Goal: Task Accomplishment & Management: Use online tool/utility

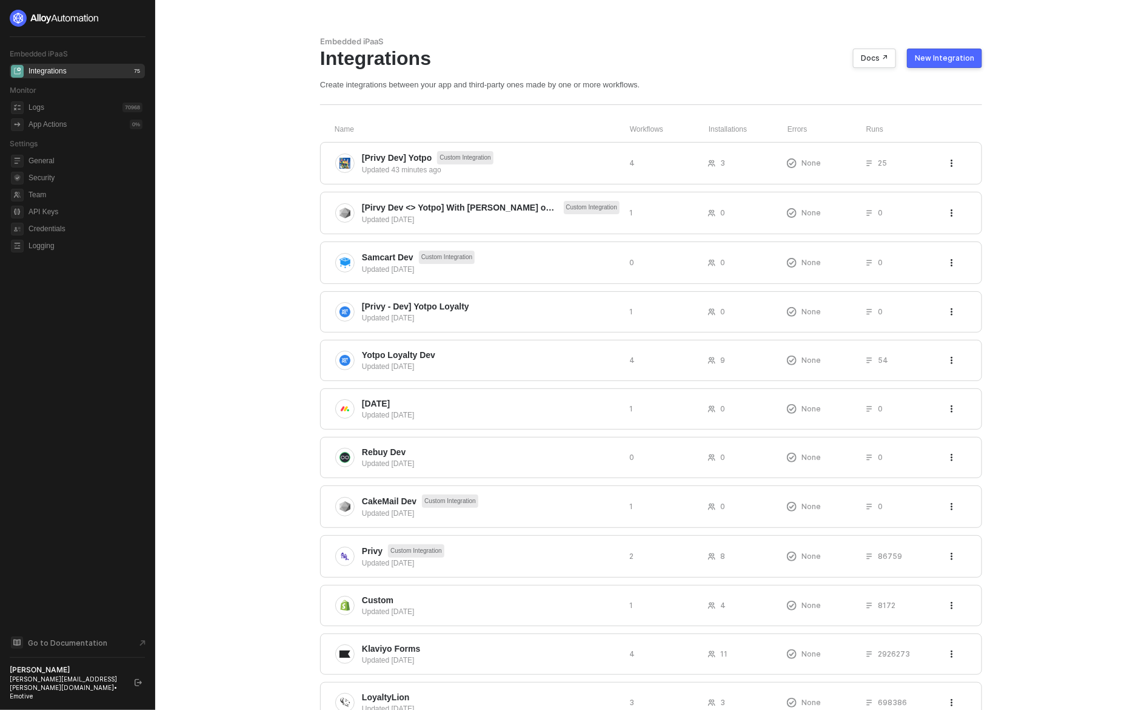
click at [999, 158] on main "Embedded iPaaS Integrations Docs ↗ New Integration Create integrations between …" at bounding box center [573, 398] width 1147 height 797
click at [953, 59] on div "New Integration" at bounding box center [944, 58] width 59 height 10
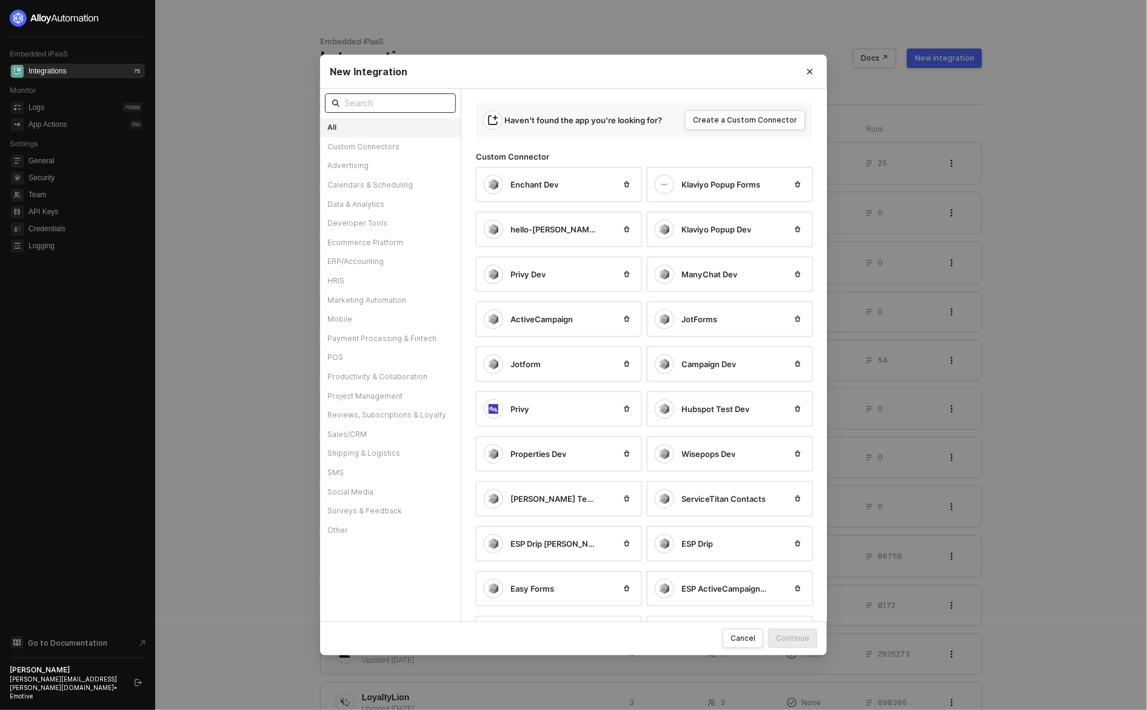
click at [394, 101] on input "text" at bounding box center [396, 102] width 104 height 13
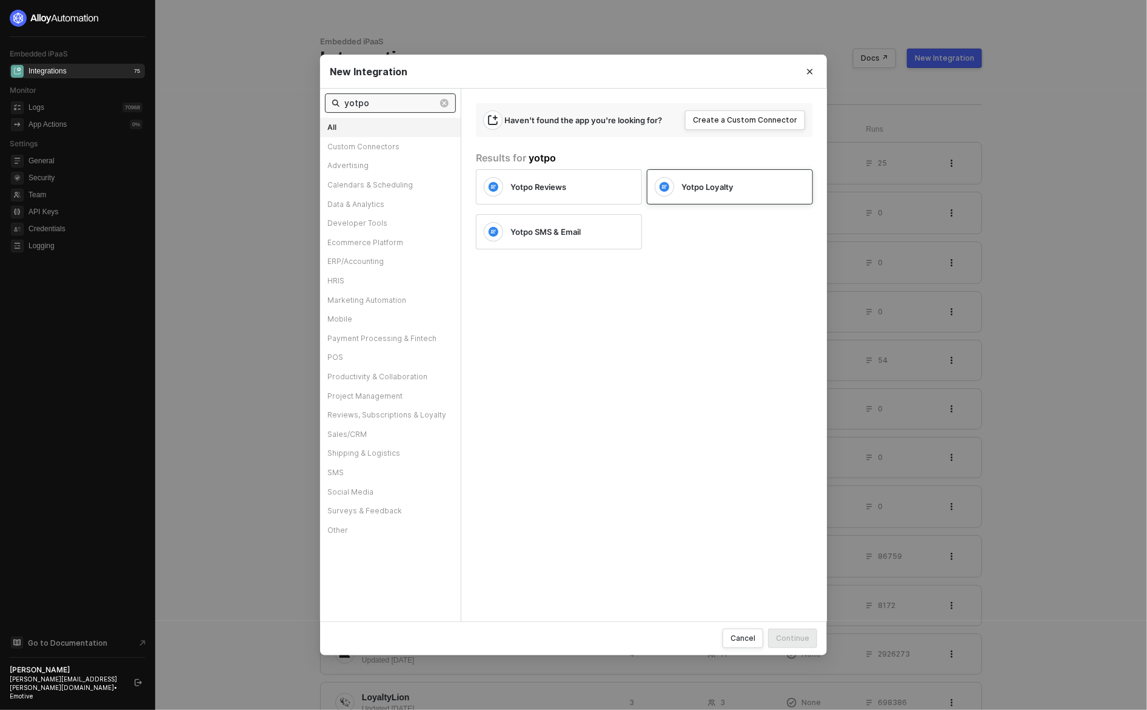
type input "yotpo"
click at [716, 190] on span "Yotpo Loyalty" at bounding box center [708, 186] width 52 height 11
click at [807, 637] on div "Continue" at bounding box center [792, 638] width 33 height 10
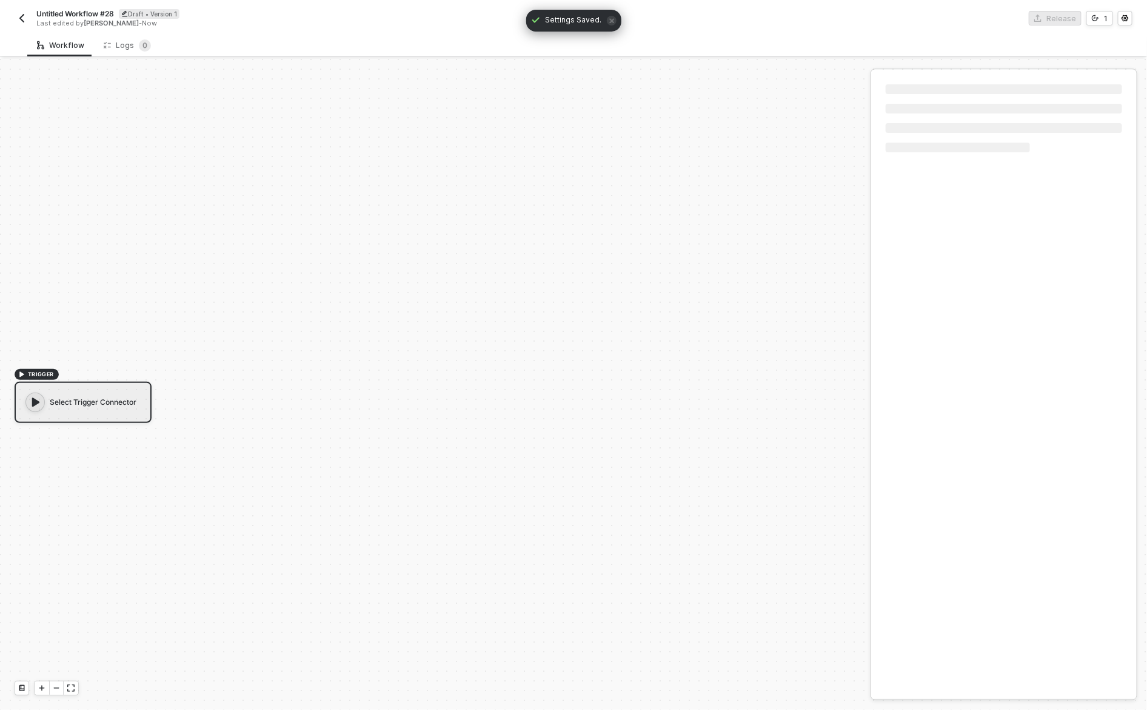
scroll to position [22, 0]
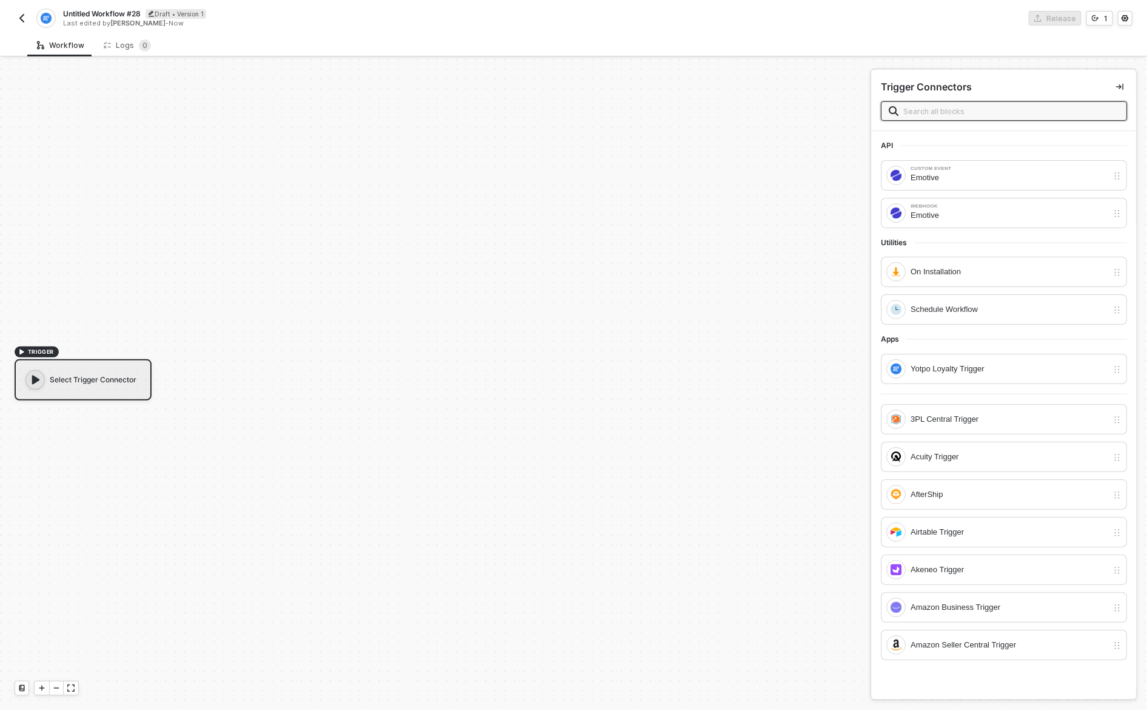
click at [129, 380] on div "Select Trigger Connector" at bounding box center [83, 379] width 137 height 41
click at [996, 109] on input "text" at bounding box center [1012, 110] width 216 height 13
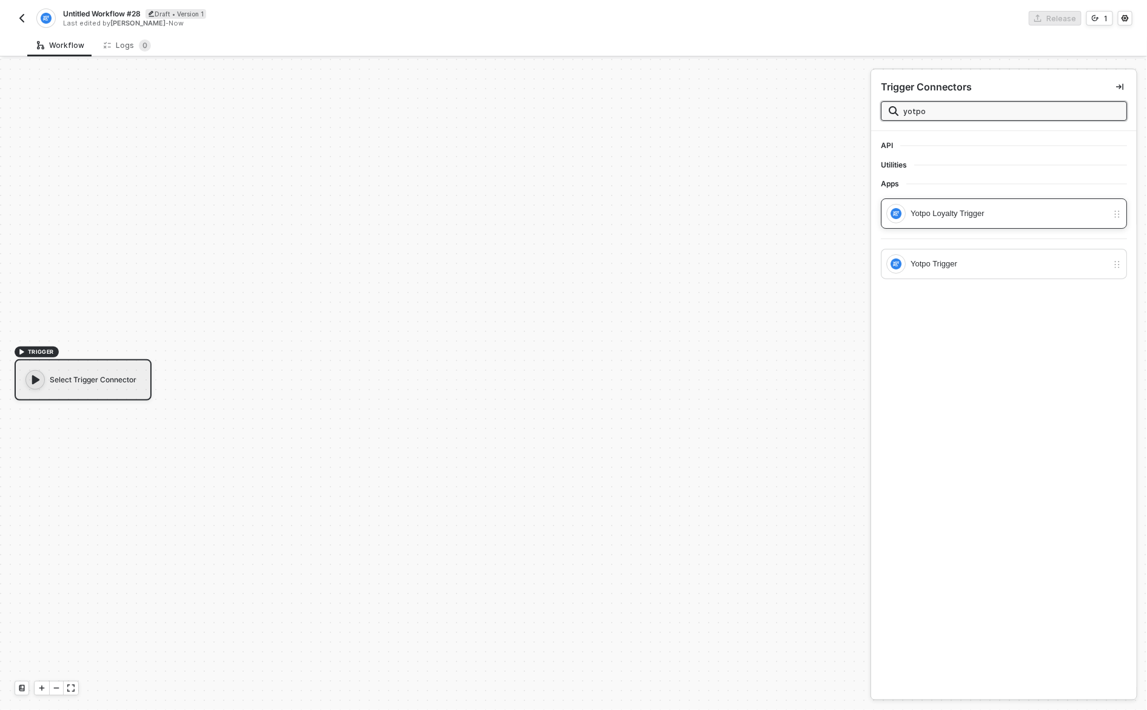
type input "yotpo"
click at [991, 218] on div "Yotpo Loyalty Trigger" at bounding box center [1009, 213] width 197 height 13
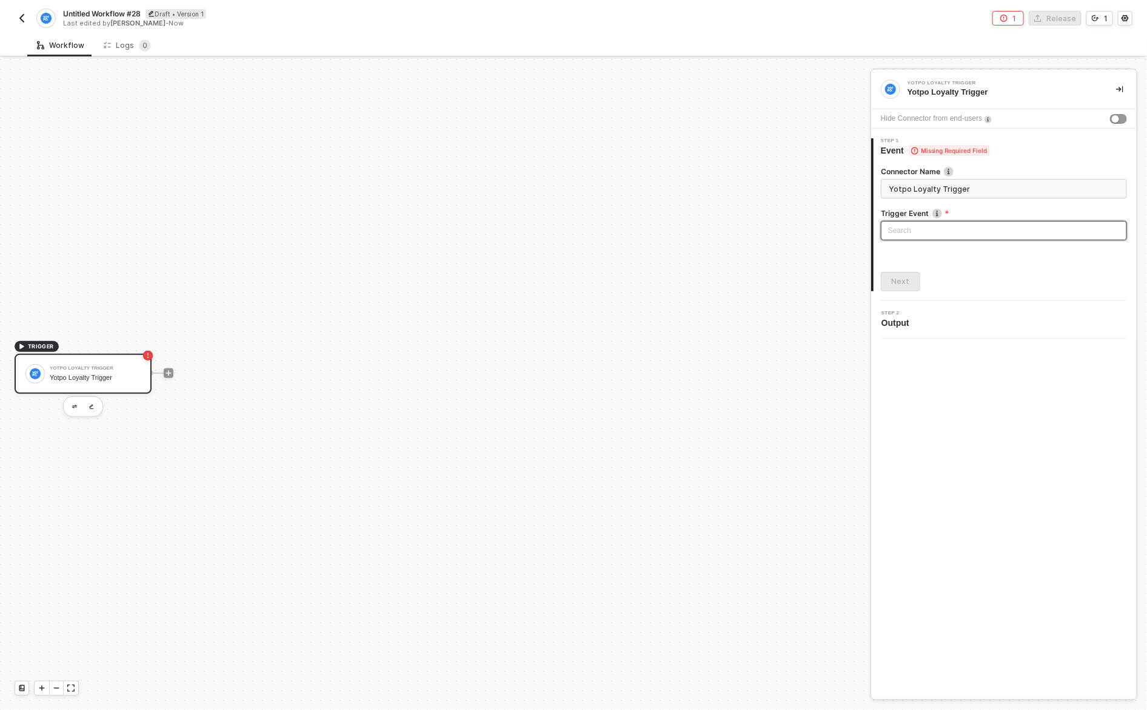
click at [973, 235] on input "search" at bounding box center [1004, 230] width 232 height 18
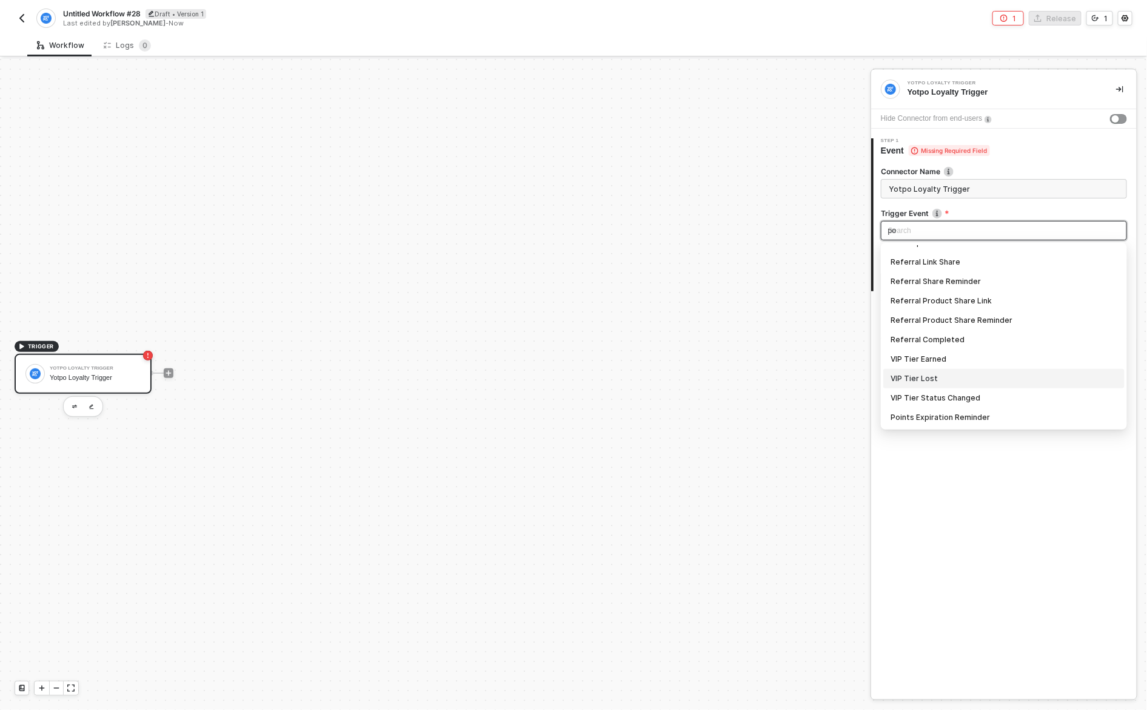
scroll to position [0, 0]
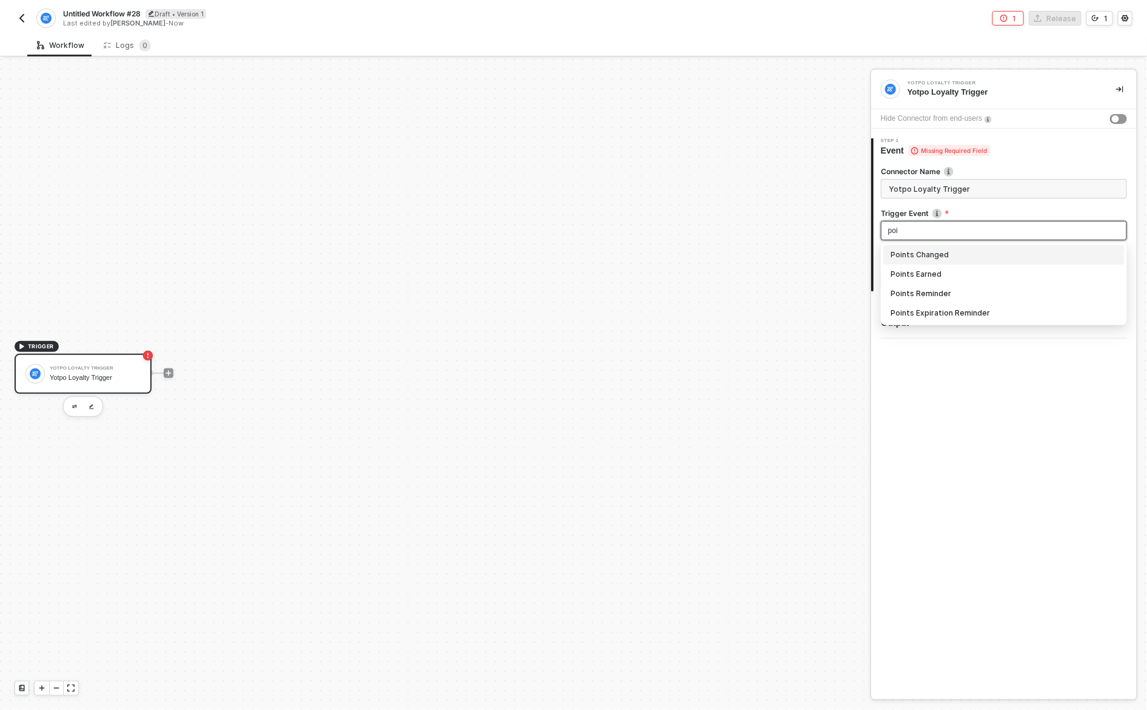
type input "poin"
click at [962, 255] on div "Points Changed" at bounding box center [1004, 254] width 227 height 13
type input "Trigger workflow when points changed"
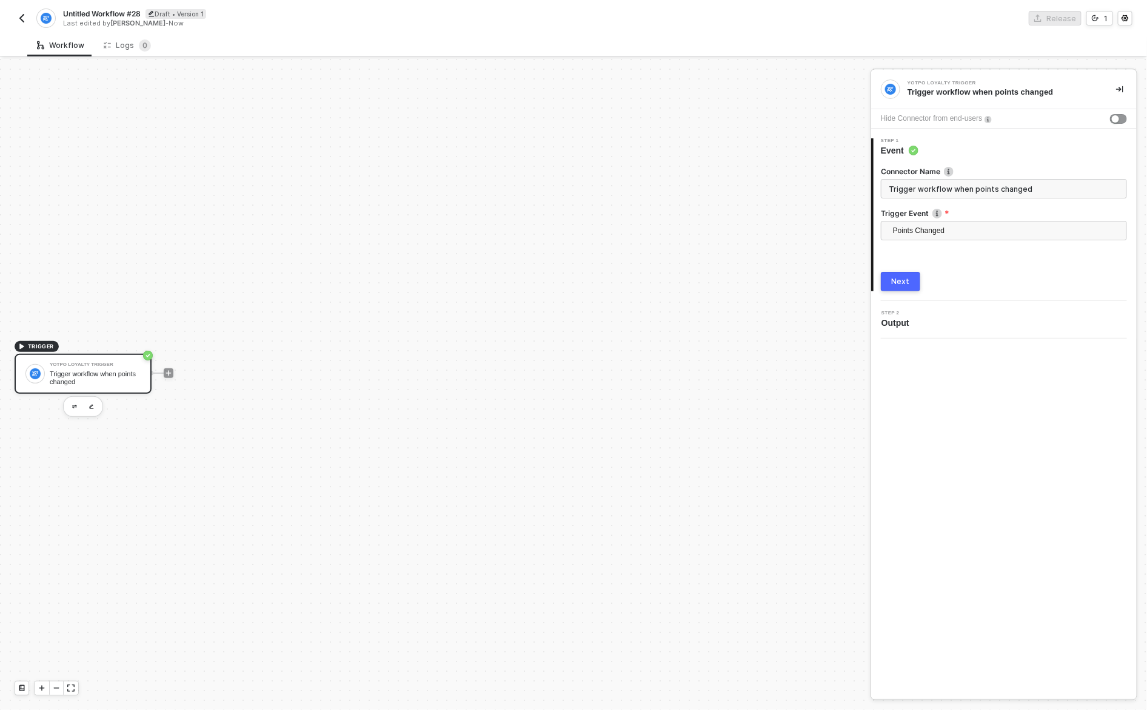
click at [941, 260] on div "Connector Name Trigger workflow when points changed Trigger Event Points Change…" at bounding box center [1004, 223] width 246 height 135
click at [970, 230] on span "Points Changed" at bounding box center [1006, 230] width 227 height 18
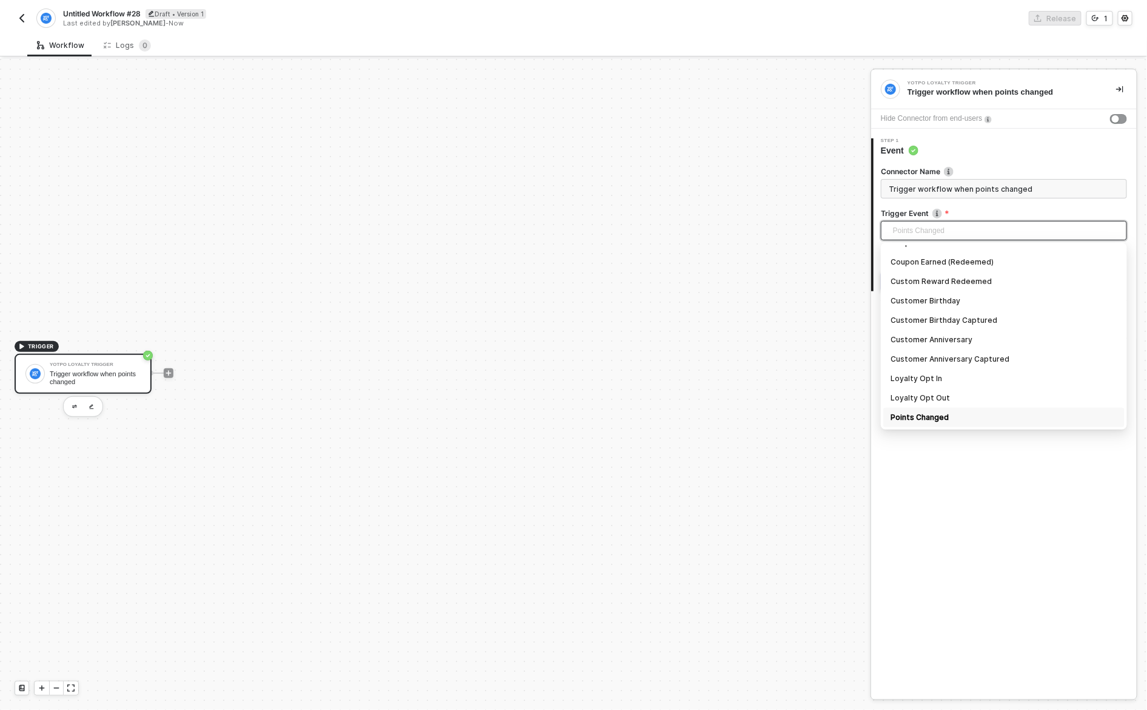
click at [941, 412] on div "Points Changed" at bounding box center [1004, 417] width 227 height 13
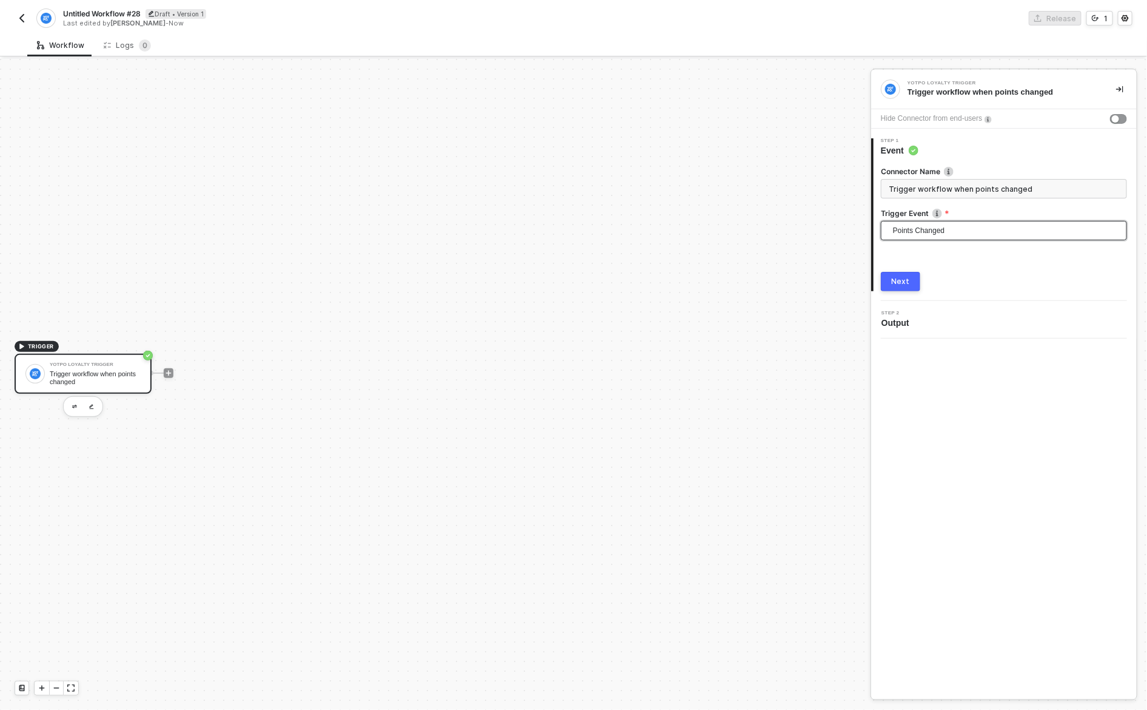
click at [906, 285] on div "Next" at bounding box center [901, 282] width 18 height 10
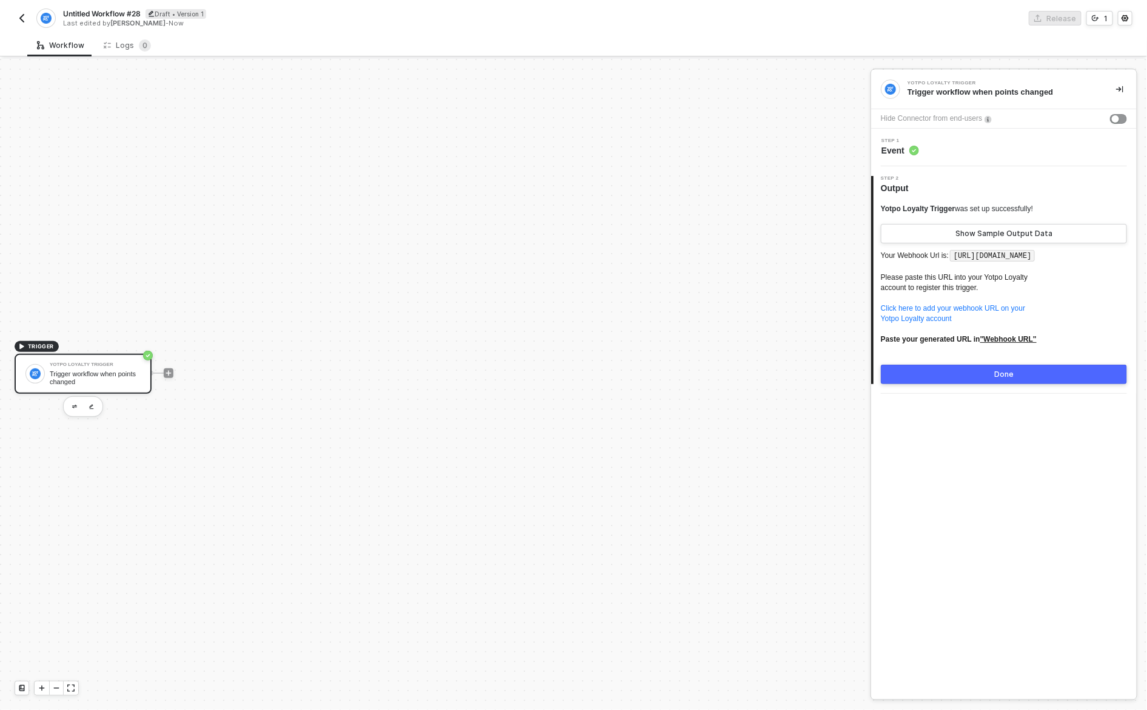
click at [1011, 379] on div "Done" at bounding box center [1004, 374] width 19 height 10
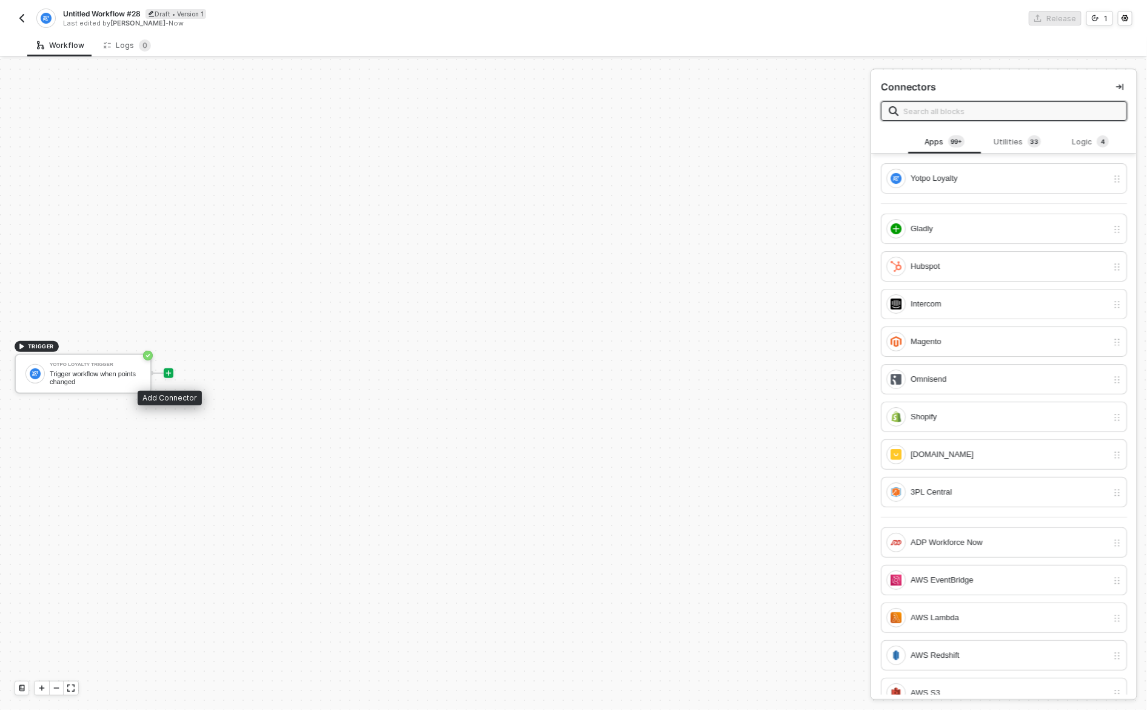
click at [169, 372] on icon "icon-play" at bounding box center [168, 373] width 5 height 5
click at [167, 371] on icon "icon-play" at bounding box center [168, 372] width 7 height 7
click at [1001, 102] on span at bounding box center [1004, 110] width 246 height 19
click at [1007, 139] on div "Utilities 3 3" at bounding box center [1017, 141] width 53 height 13
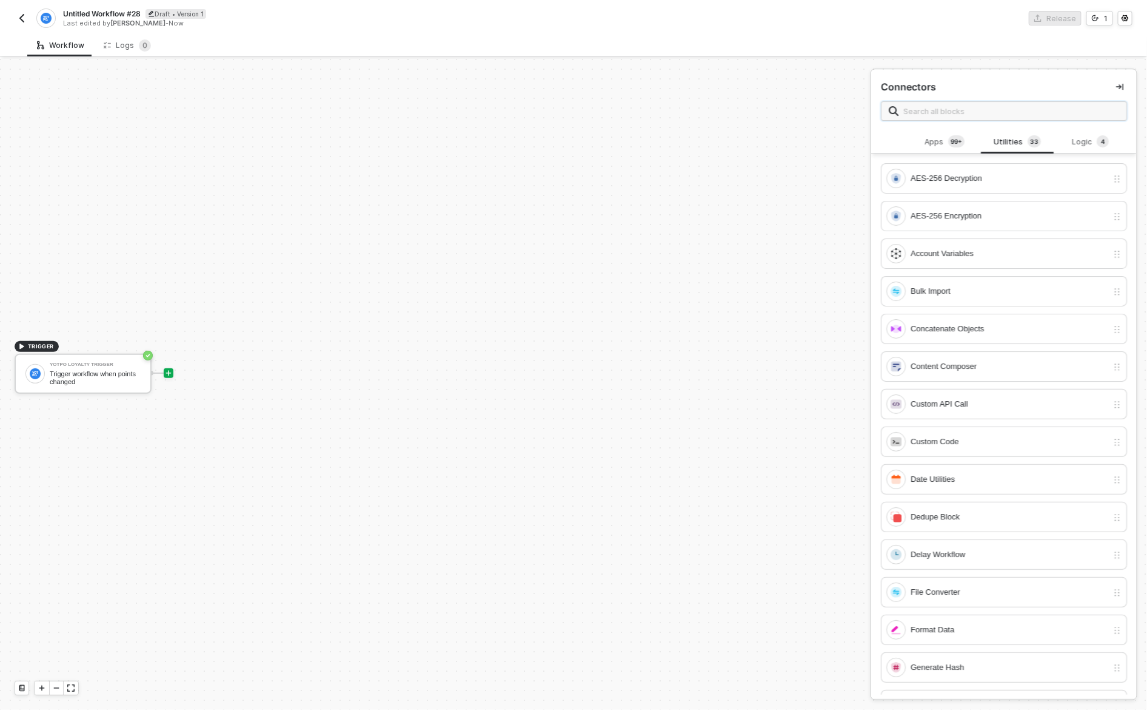
click at [1004, 112] on input "text" at bounding box center [1012, 110] width 216 height 13
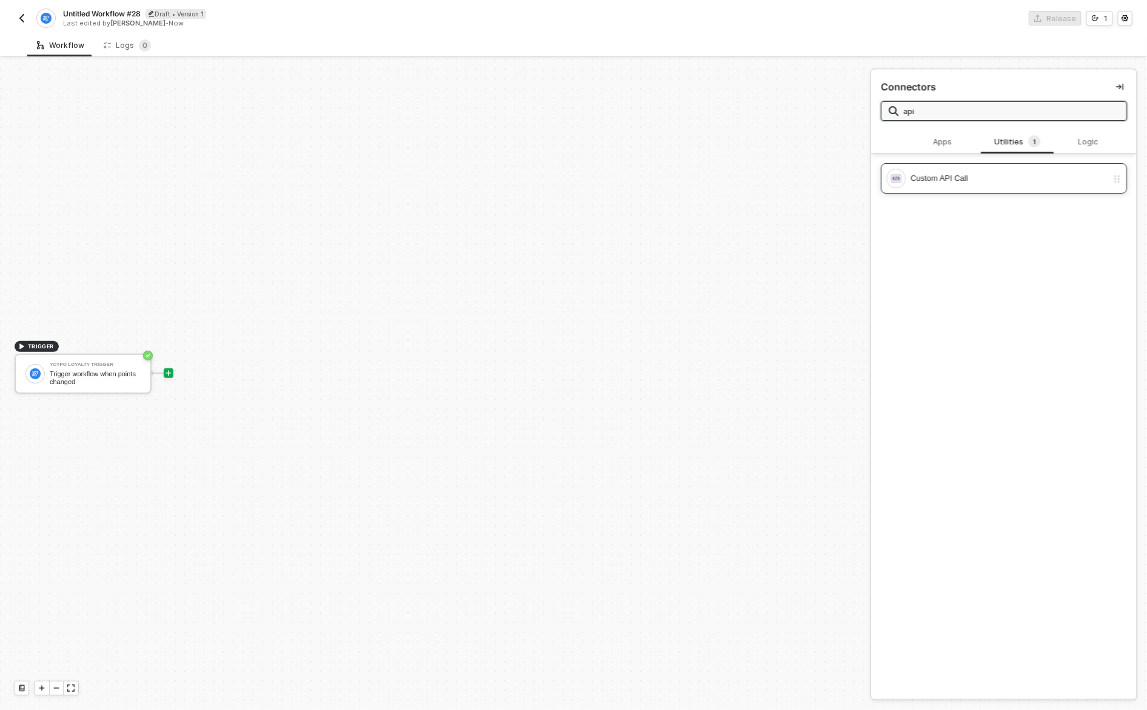
type input "api"
click at [996, 182] on div "Custom API Call" at bounding box center [1009, 178] width 197 height 13
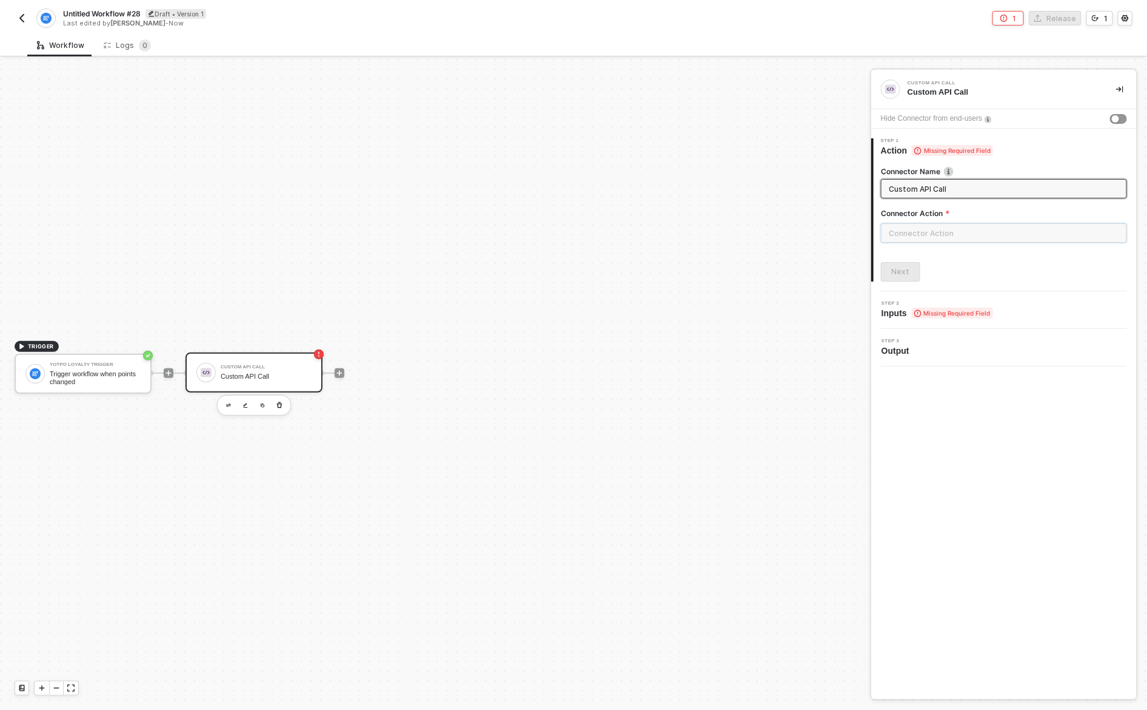
click at [966, 237] on input "text" at bounding box center [1004, 232] width 246 height 19
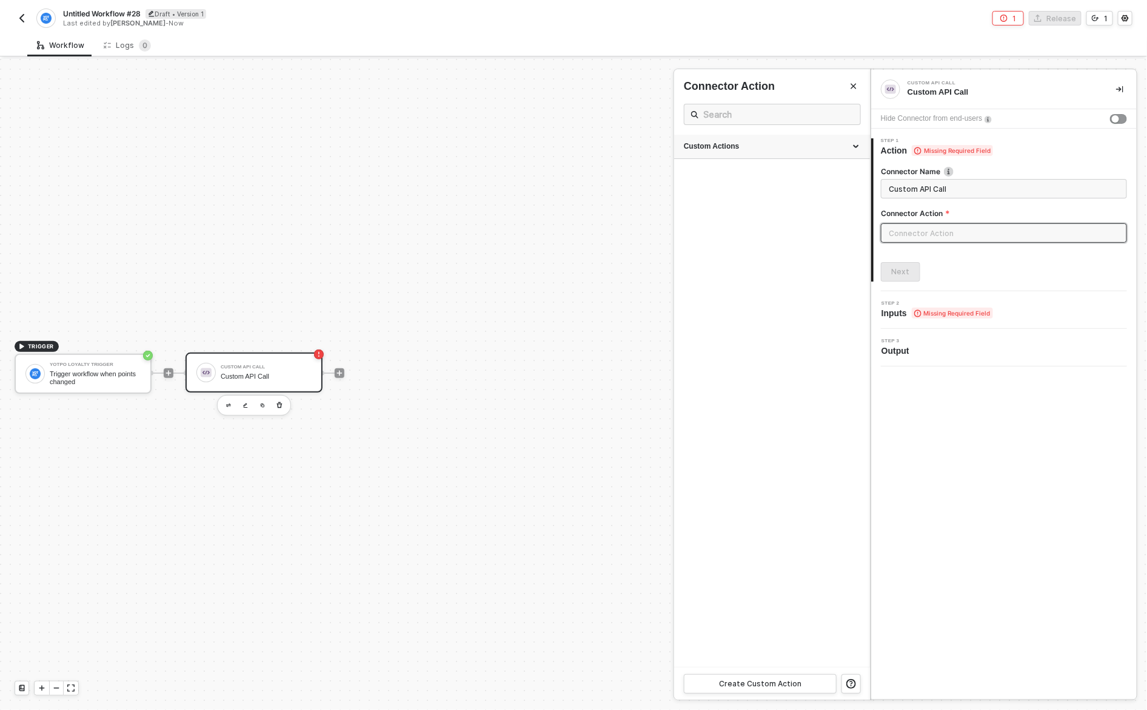
click at [794, 152] on div "Custom Actions" at bounding box center [772, 147] width 196 height 24
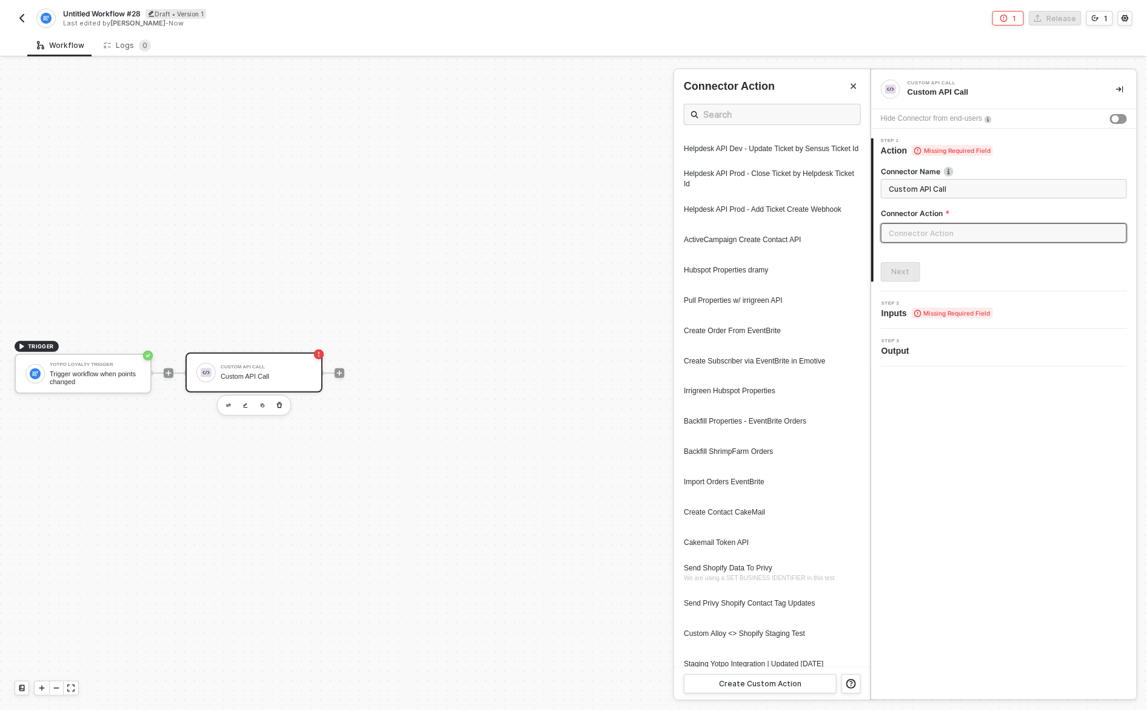
scroll to position [1069, 0]
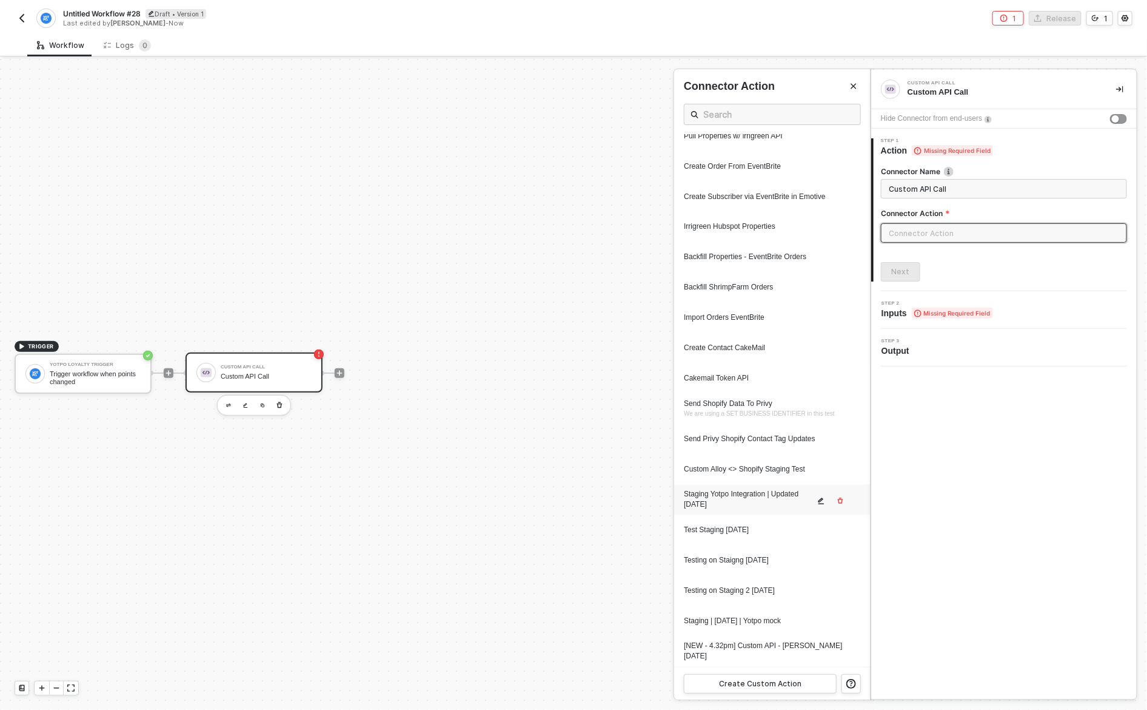
click at [756, 500] on div "Staging Yotpo Integration | Updated [DATE]" at bounding box center [749, 499] width 130 height 21
type input "Custom - Staging Yotpo Integration | Updated [DATE]"
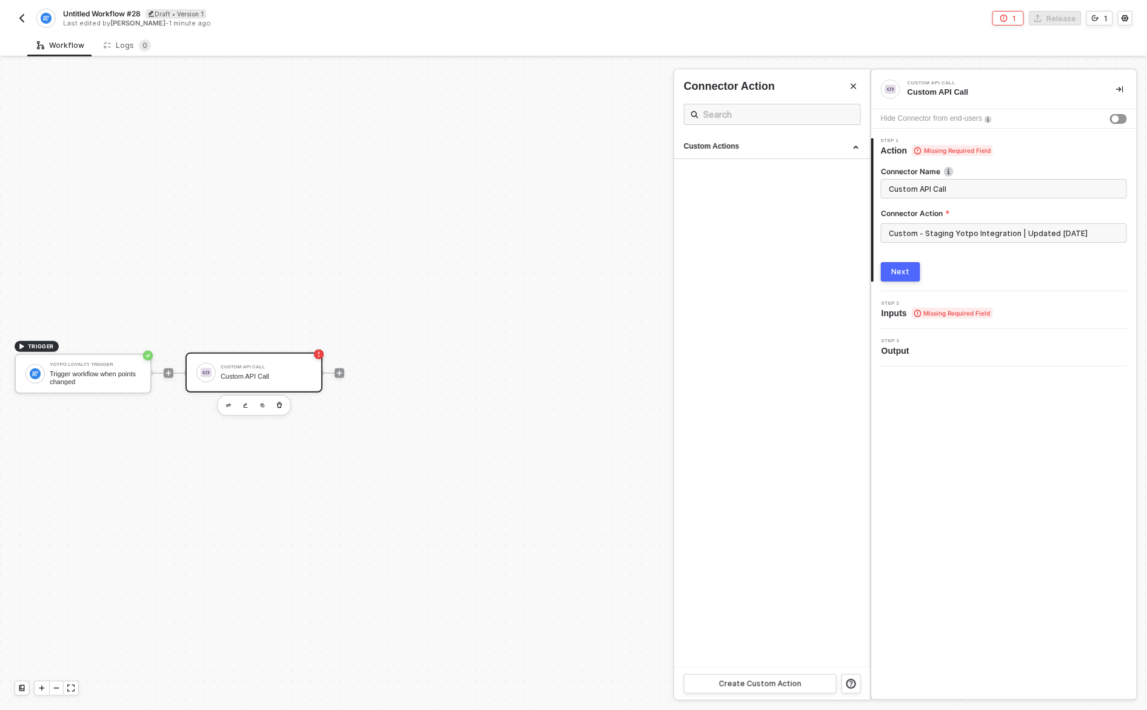
scroll to position [0, 0]
click at [895, 267] on div "Next" at bounding box center [901, 272] width 18 height 10
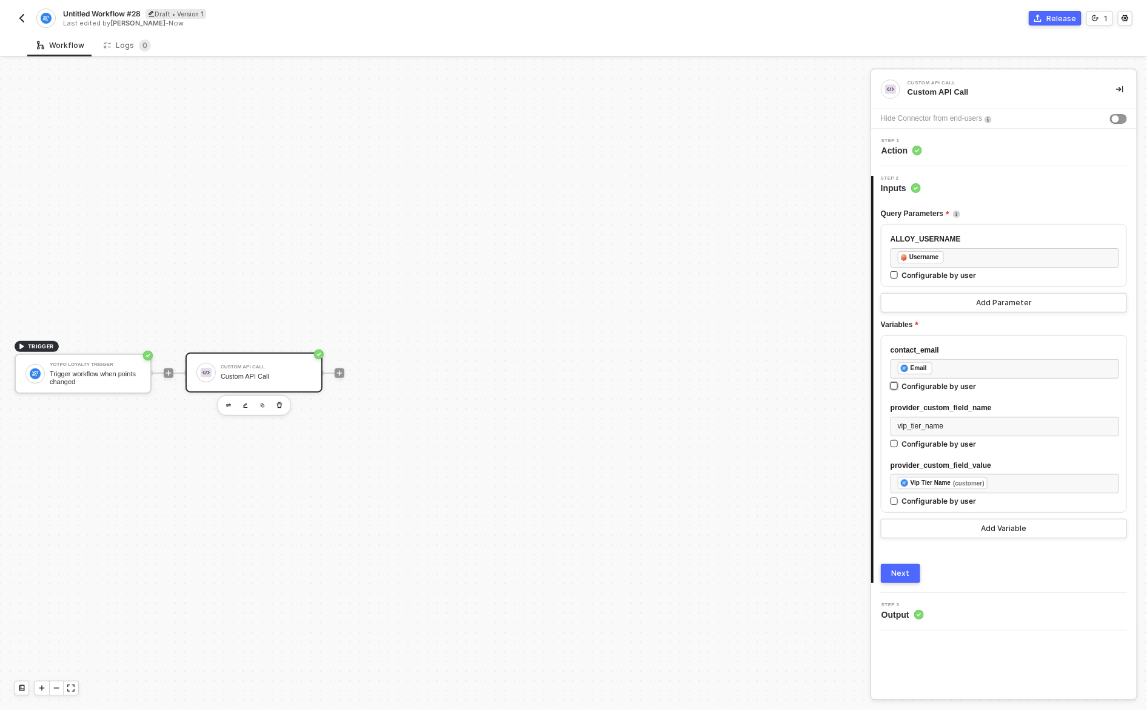
click at [950, 391] on div "Configurable by user" at bounding box center [939, 386] width 75 height 10
click at [899, 391] on input "Configurable by user" at bounding box center [895, 386] width 8 height 8
checkbox input "true"
click at [946, 446] on div "Configurable by user" at bounding box center [939, 445] width 75 height 10
click at [899, 446] on input "Configurable by user" at bounding box center [895, 445] width 8 height 8
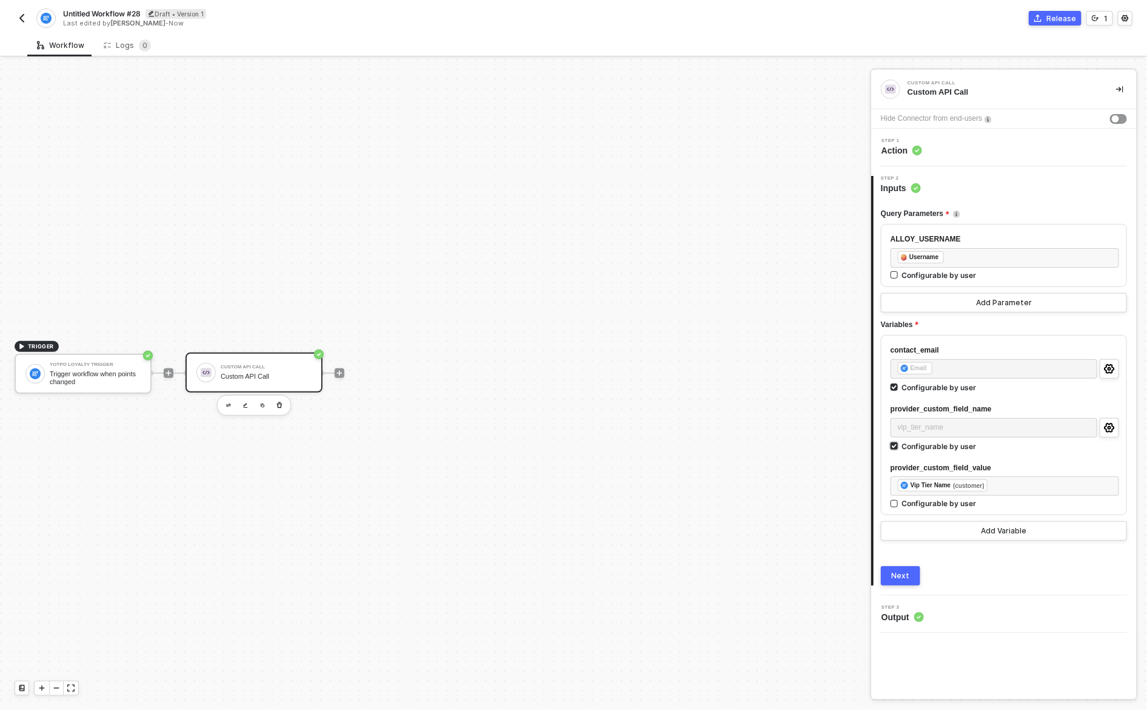
click at [946, 446] on div "Configurable by user" at bounding box center [939, 446] width 75 height 10
click at [899, 446] on input "Configurable by user" at bounding box center [895, 446] width 8 height 8
checkbox input "false"
click at [955, 383] on div "Configurable by user" at bounding box center [939, 387] width 75 height 10
click at [899, 383] on input "Configurable by user" at bounding box center [895, 387] width 8 height 8
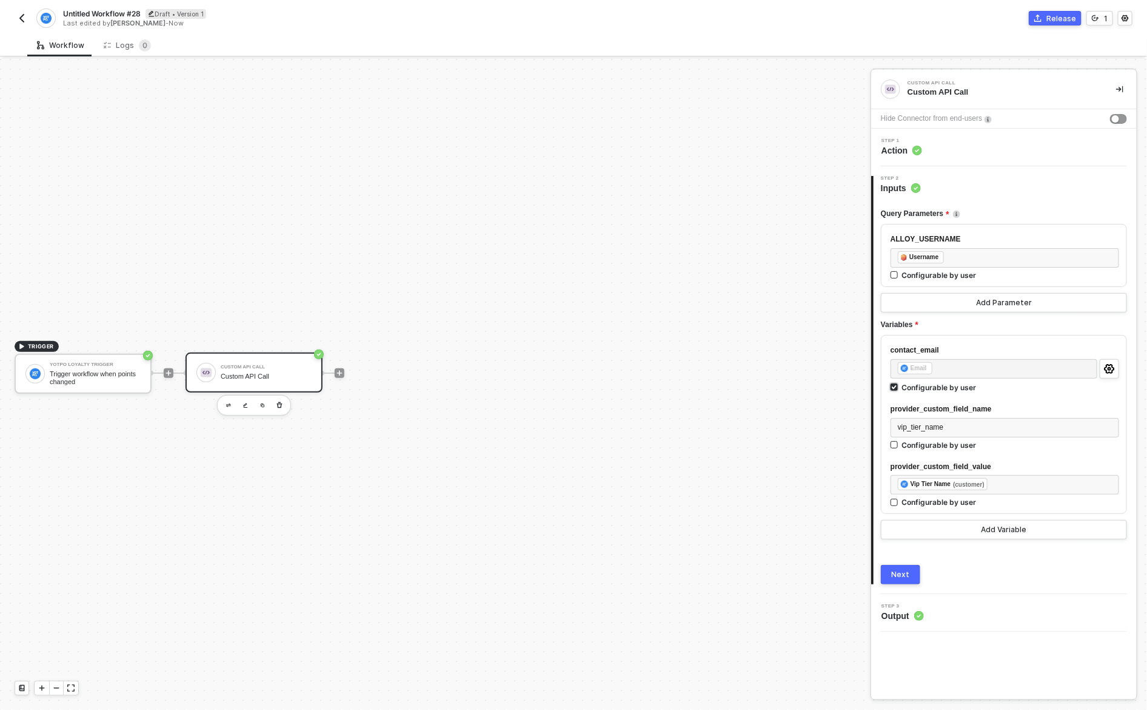
checkbox input "false"
click at [892, 550] on div "Query Parameters ALLOY_USERNAME ﻿ ﻿ Username ﻿ Configurable by user Add Paramet…" at bounding box center [1004, 388] width 246 height 389
click at [899, 572] on div "Next" at bounding box center [901, 573] width 18 height 10
click at [1055, 17] on div "Release" at bounding box center [1062, 18] width 30 height 10
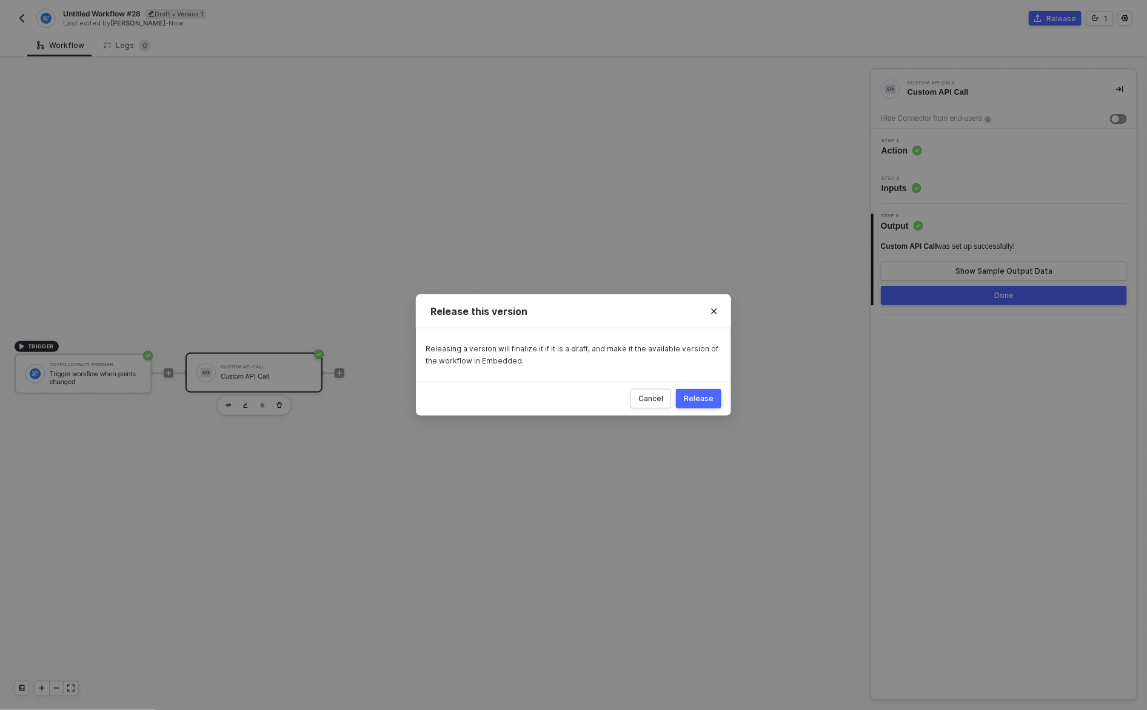
click at [706, 390] on button "Release" at bounding box center [698, 398] width 45 height 19
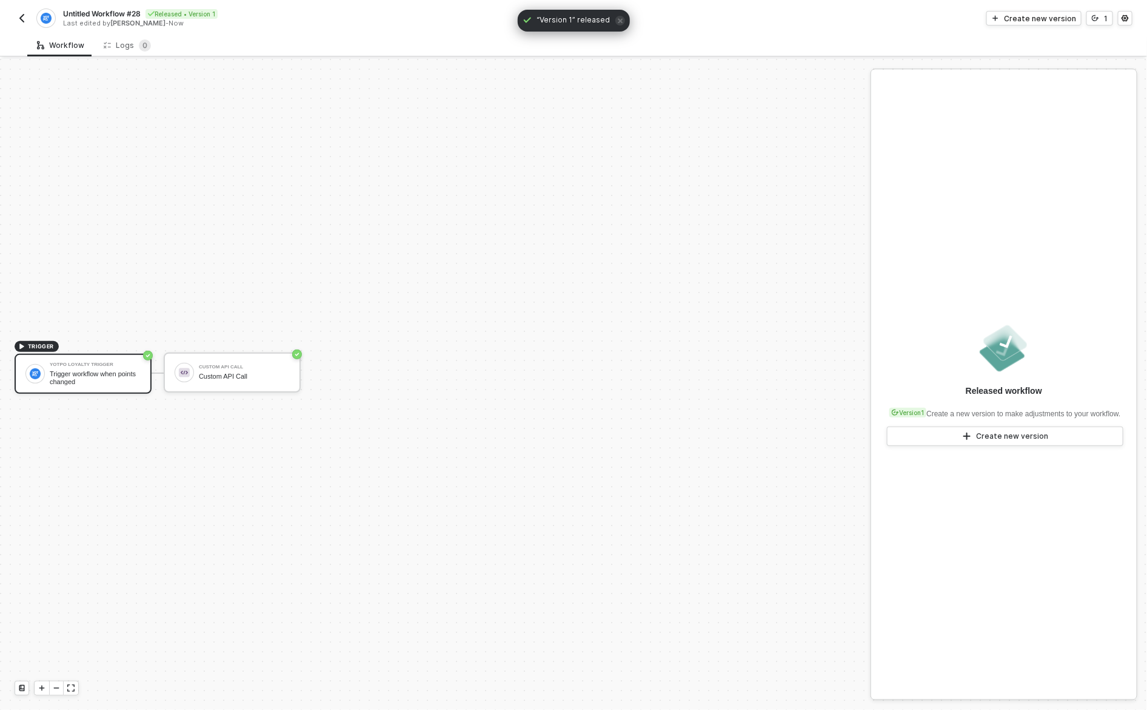
click at [20, 16] on img "button" at bounding box center [22, 18] width 10 height 10
